Goal: Task Accomplishment & Management: Use online tool/utility

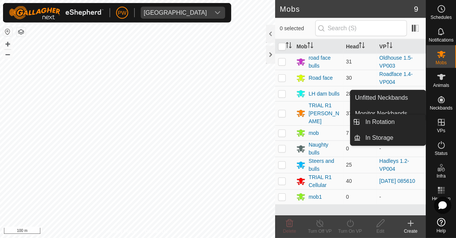
click at [284, 125] on icon at bounding box center [440, 122] width 9 height 9
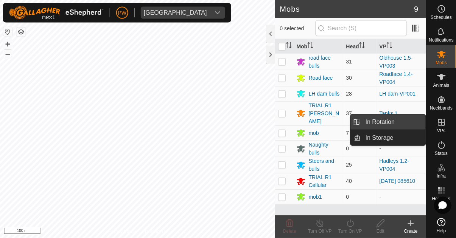
click at [284, 123] on link "In Rotation" at bounding box center [392, 122] width 65 height 15
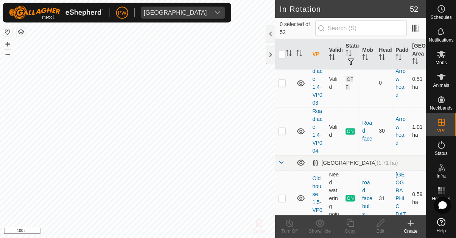
scroll to position [186, 0]
click at [280, 134] on p-checkbox at bounding box center [282, 132] width 8 height 6
checkbox input "true"
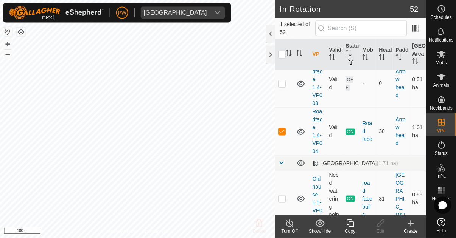
click at [284, 228] on div "Copy" at bounding box center [350, 231] width 30 height 7
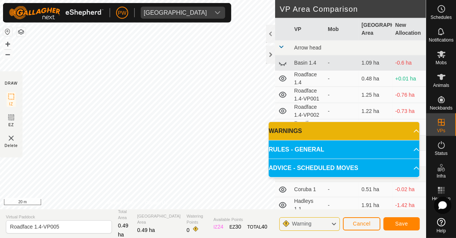
click at [284, 223] on span "Save" at bounding box center [401, 224] width 13 height 6
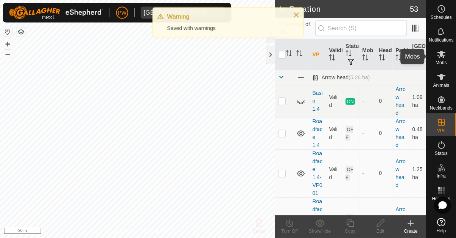
click at [284, 56] on es-mob-svg-icon at bounding box center [441, 54] width 14 height 12
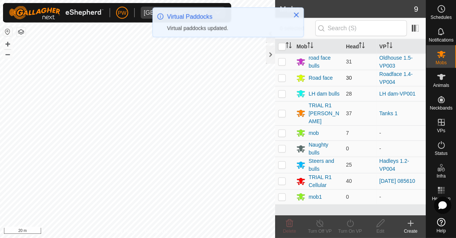
click at [281, 79] on p-checkbox at bounding box center [282, 78] width 8 height 6
checkbox input "true"
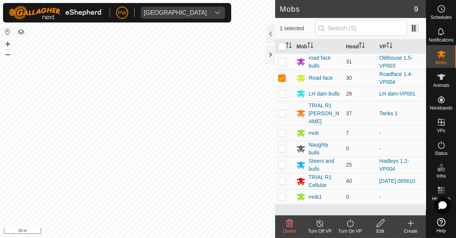
click at [284, 226] on icon at bounding box center [349, 223] width 9 height 9
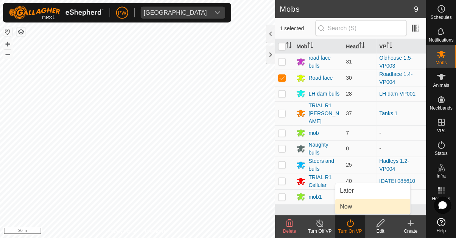
click at [284, 206] on span "Now" at bounding box center [345, 206] width 12 height 9
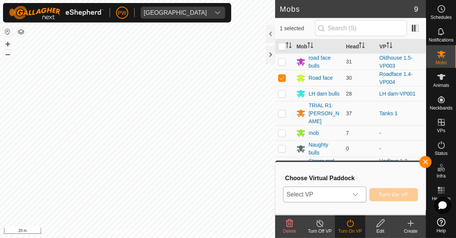
click at [284, 195] on icon "dropdown trigger" at bounding box center [355, 195] width 6 height 6
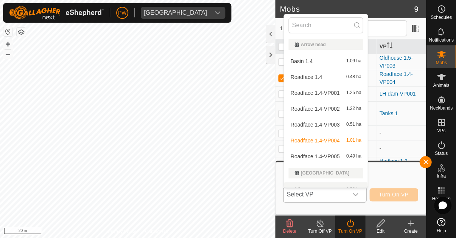
scroll to position [9, 0]
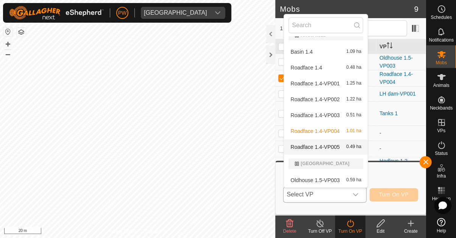
click at [284, 149] on div "Roadface 1.4-VP005 0.49 ha" at bounding box center [325, 147] width 74 height 9
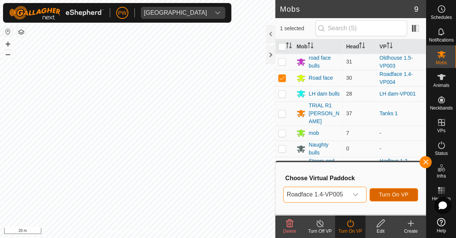
click at [284, 196] on span "Turn On VP" at bounding box center [392, 195] width 29 height 6
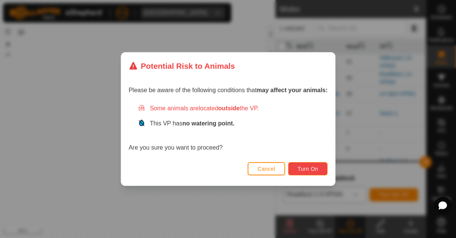
click at [284, 172] on span "Turn On" at bounding box center [307, 169] width 20 height 6
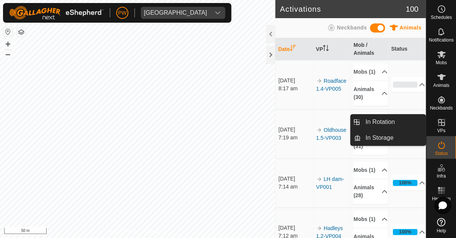
click at [284, 127] on icon at bounding box center [440, 122] width 9 height 9
click at [284, 125] on link "In Rotation" at bounding box center [392, 122] width 65 height 15
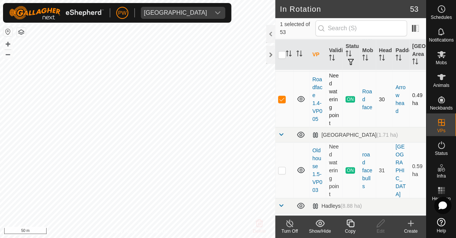
scroll to position [262, 0]
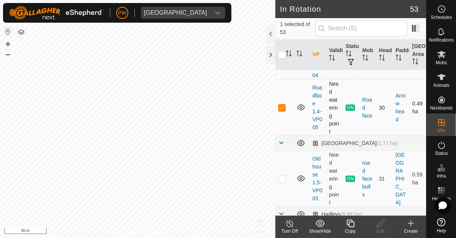
click at [280, 107] on p-checkbox at bounding box center [282, 107] width 8 height 6
checkbox input "false"
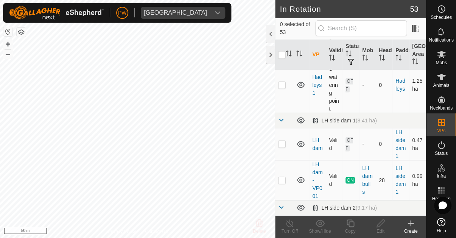
scroll to position [874, 0]
click at [281, 179] on p-checkbox at bounding box center [282, 180] width 8 height 6
checkbox input "true"
click at [284, 227] on icon at bounding box center [349, 223] width 9 height 9
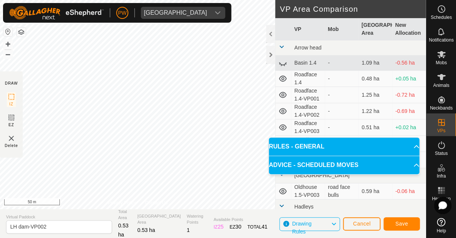
click at [284, 226] on span "Save" at bounding box center [401, 224] width 13 height 6
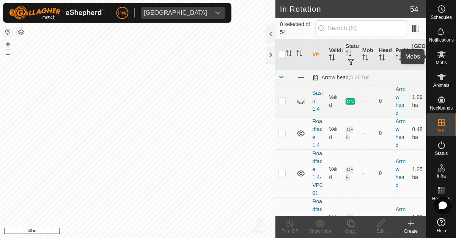
click at [284, 57] on icon at bounding box center [441, 54] width 8 height 7
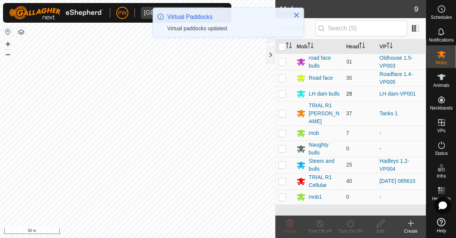
click at [281, 96] on p-checkbox at bounding box center [282, 94] width 8 height 6
checkbox input "true"
click at [284, 228] on div "Turn On VP" at bounding box center [350, 231] width 30 height 7
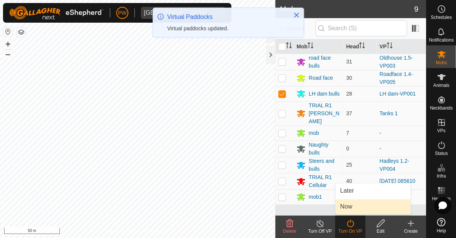
click at [284, 207] on span "Now" at bounding box center [345, 206] width 12 height 9
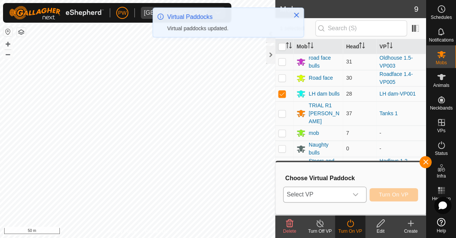
click at [284, 197] on icon "dropdown trigger" at bounding box center [355, 195] width 6 height 6
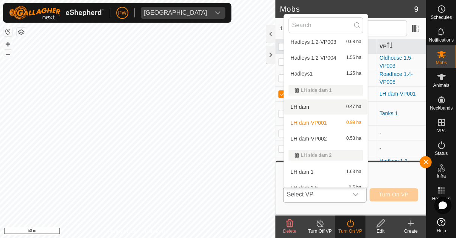
scroll to position [274, 0]
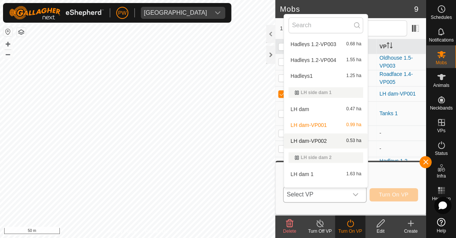
click at [284, 141] on div "LH dam-VP002 0.53 ha" at bounding box center [325, 140] width 74 height 9
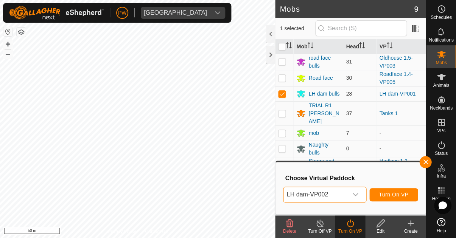
click at [284, 195] on span "Turn On VP" at bounding box center [392, 195] width 29 height 6
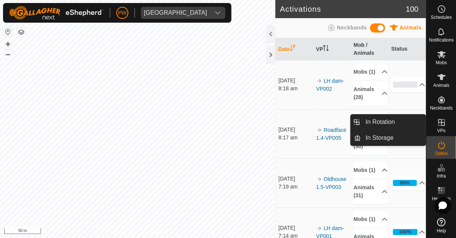
click at [284, 126] on icon at bounding box center [440, 122] width 9 height 9
click at [284, 124] on link "In Rotation" at bounding box center [392, 122] width 65 height 15
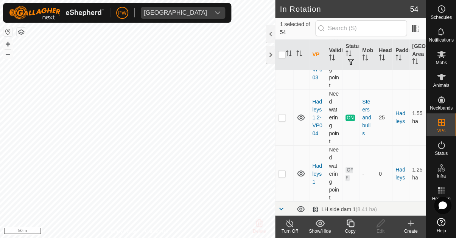
scroll to position [785, 0]
click at [282, 118] on p-checkbox at bounding box center [282, 118] width 8 height 6
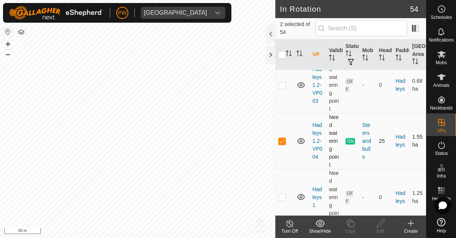
scroll to position [762, 0]
click at [280, 143] on p-checkbox at bounding box center [282, 141] width 8 height 6
checkbox input "false"
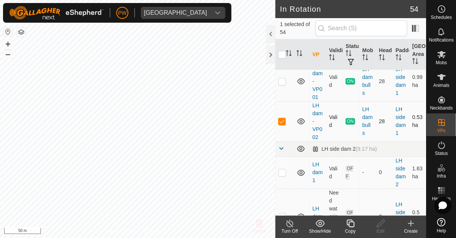
scroll to position [971, 0]
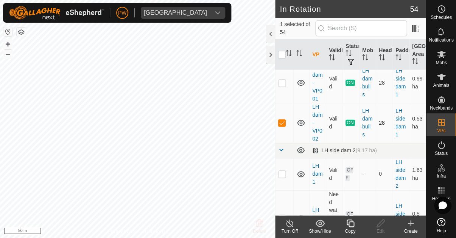
click at [282, 125] on p-checkbox at bounding box center [282, 123] width 8 height 6
checkbox input "false"
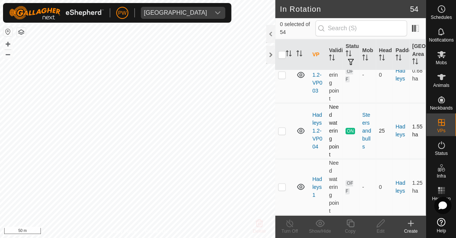
scroll to position [772, 0]
click at [279, 132] on p-checkbox at bounding box center [282, 132] width 8 height 6
checkbox input "true"
click at [284, 226] on icon at bounding box center [349, 223] width 9 height 9
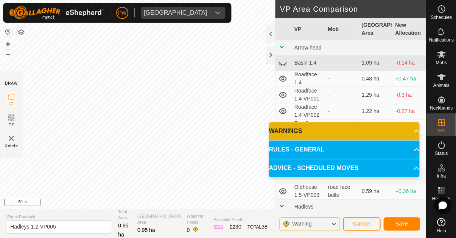
click at [284, 225] on span "Save" at bounding box center [401, 224] width 13 height 6
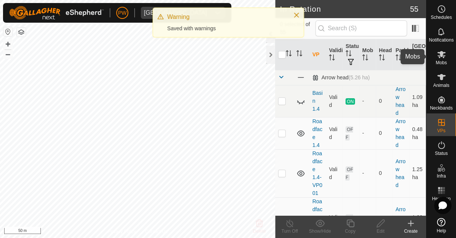
click at [284, 59] on icon at bounding box center [440, 54] width 9 height 9
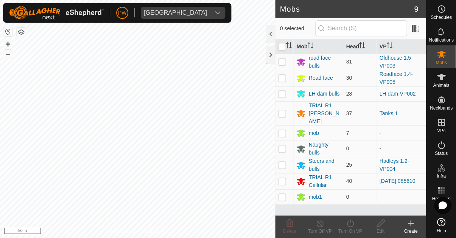
click at [281, 162] on p-checkbox at bounding box center [282, 165] width 8 height 6
checkbox input "true"
click at [284, 226] on icon at bounding box center [349, 223] width 9 height 9
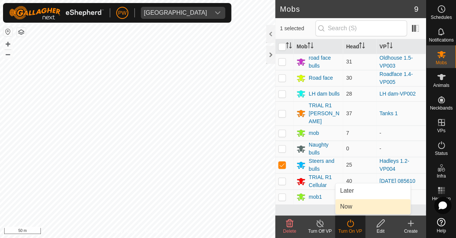
click at [284, 209] on link "Now" at bounding box center [372, 206] width 75 height 15
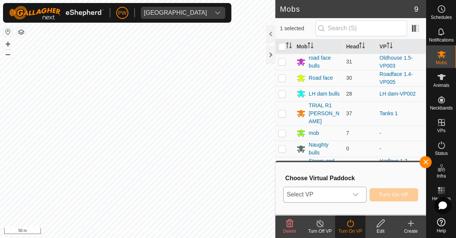
click at [284, 195] on icon "dropdown trigger" at bounding box center [355, 195] width 6 height 6
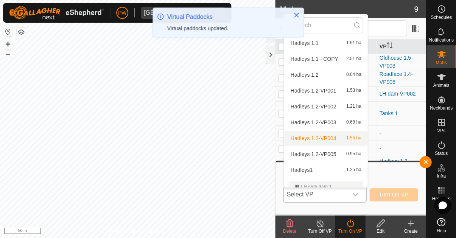
scroll to position [197, 0]
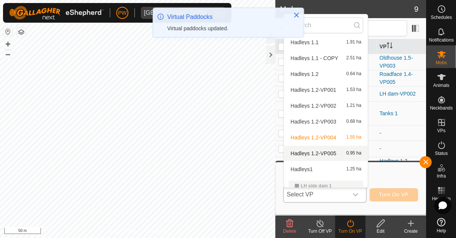
click at [284, 154] on span "Hadleys 1.2-VP005" at bounding box center [313, 153] width 46 height 5
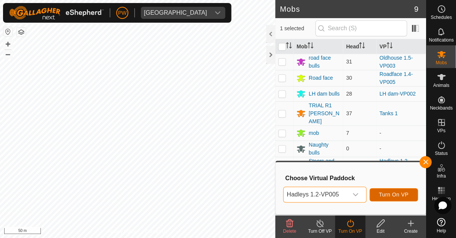
click at [284, 197] on span "Turn On VP" at bounding box center [392, 195] width 29 height 6
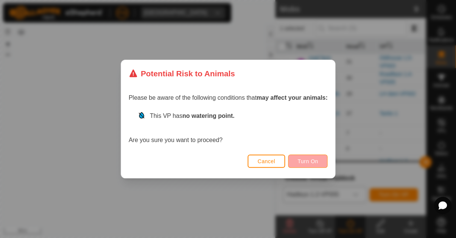
click at [284, 164] on span "Turn On" at bounding box center [307, 161] width 20 height 6
